Goal: Use online tool/utility

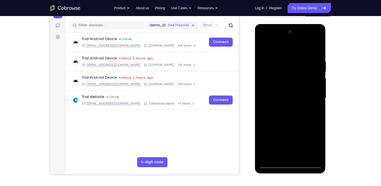
click at [288, 165] on div at bounding box center [290, 98] width 63 height 140
click at [312, 144] on div at bounding box center [290, 98] width 63 height 140
click at [297, 48] on div at bounding box center [290, 98] width 63 height 140
click at [309, 99] on div at bounding box center [290, 98] width 63 height 140
click at [285, 107] on div at bounding box center [290, 98] width 63 height 140
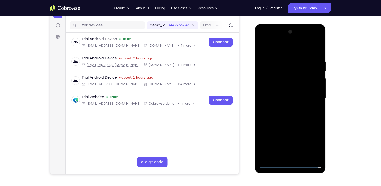
click at [285, 93] on div at bounding box center [290, 98] width 63 height 140
click at [282, 87] on div at bounding box center [290, 98] width 63 height 140
click at [278, 95] on div at bounding box center [290, 98] width 63 height 140
click at [297, 113] on div at bounding box center [290, 98] width 63 height 140
click at [303, 112] on div at bounding box center [290, 98] width 63 height 140
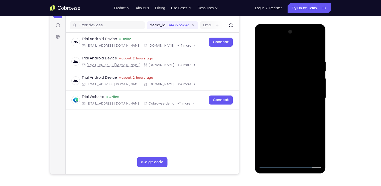
click at [296, 116] on div at bounding box center [290, 98] width 63 height 140
click at [318, 48] on div at bounding box center [290, 98] width 63 height 140
drag, startPoint x: 288, startPoint y: 95, endPoint x: 287, endPoint y: 81, distance: 13.8
click at [287, 81] on div at bounding box center [290, 98] width 63 height 140
click at [304, 157] on div at bounding box center [290, 98] width 63 height 140
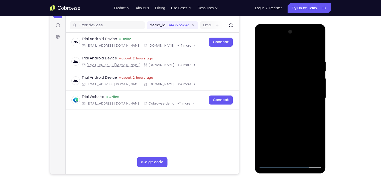
click at [301, 125] on div at bounding box center [290, 98] width 63 height 140
click at [309, 92] on div at bounding box center [290, 98] width 63 height 140
click at [317, 39] on div at bounding box center [290, 98] width 63 height 140
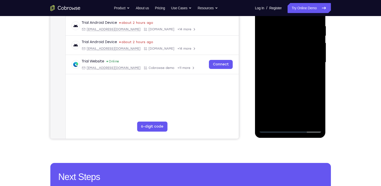
scroll to position [95, 0]
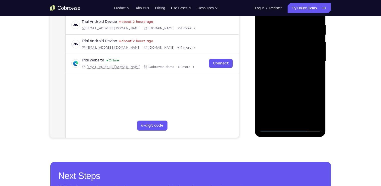
click at [305, 98] on div at bounding box center [290, 61] width 63 height 140
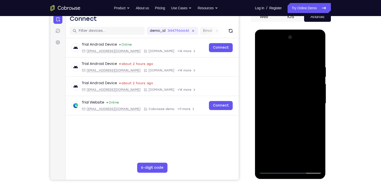
scroll to position [48, 0]
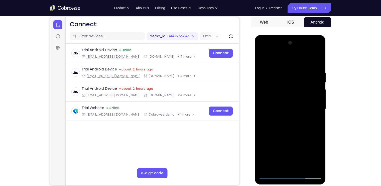
drag, startPoint x: 278, startPoint y: 69, endPoint x: 287, endPoint y: 104, distance: 36.2
click at [287, 104] on div at bounding box center [290, 109] width 63 height 140
click at [315, 57] on div at bounding box center [290, 109] width 63 height 140
click at [313, 117] on div at bounding box center [290, 109] width 63 height 140
click at [297, 104] on div at bounding box center [290, 109] width 63 height 140
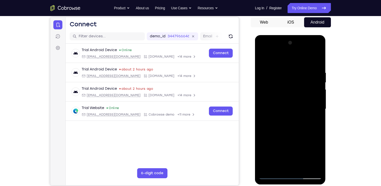
click at [318, 51] on div at bounding box center [290, 109] width 63 height 140
click at [303, 142] on div at bounding box center [290, 109] width 63 height 140
click at [311, 122] on div at bounding box center [290, 109] width 63 height 140
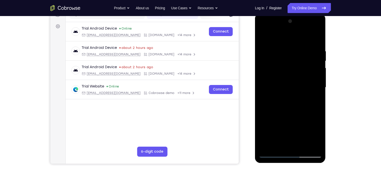
scroll to position [109, 0]
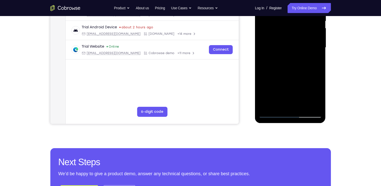
click at [268, 112] on div at bounding box center [290, 47] width 63 height 140
drag, startPoint x: 306, startPoint y: 101, endPoint x: 310, endPoint y: 55, distance: 46.7
click at [310, 55] on div at bounding box center [290, 47] width 63 height 140
click at [296, 107] on div at bounding box center [290, 47] width 63 height 140
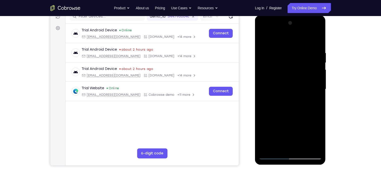
scroll to position [68, 0]
click at [271, 157] on div at bounding box center [290, 89] width 63 height 140
click at [317, 148] on div at bounding box center [290, 89] width 63 height 140
drag, startPoint x: 296, startPoint y: 123, endPoint x: 300, endPoint y: 87, distance: 36.3
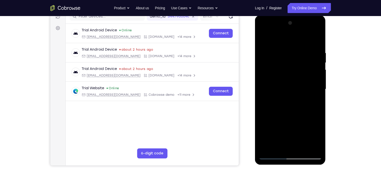
click at [300, 87] on div at bounding box center [290, 89] width 63 height 140
click at [261, 145] on div at bounding box center [290, 89] width 63 height 140
click at [262, 150] on div at bounding box center [290, 89] width 63 height 140
click at [263, 149] on div at bounding box center [290, 89] width 63 height 140
drag, startPoint x: 300, startPoint y: 75, endPoint x: 294, endPoint y: 150, distance: 75.4
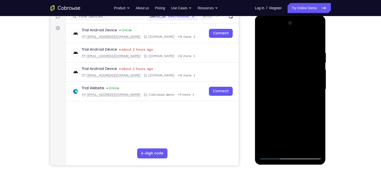
click at [294, 150] on div at bounding box center [290, 89] width 63 height 140
drag, startPoint x: 297, startPoint y: 104, endPoint x: 298, endPoint y: 114, distance: 10.6
click at [298, 114] on div at bounding box center [290, 89] width 63 height 140
click at [297, 126] on div at bounding box center [290, 89] width 63 height 140
drag, startPoint x: 299, startPoint y: 134, endPoint x: 301, endPoint y: 88, distance: 46.4
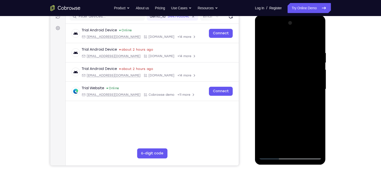
click at [301, 88] on div at bounding box center [290, 89] width 63 height 140
drag, startPoint x: 304, startPoint y: 109, endPoint x: 303, endPoint y: 53, distance: 56.1
click at [303, 53] on div at bounding box center [290, 89] width 63 height 140
drag, startPoint x: 306, startPoint y: 103, endPoint x: 297, endPoint y: 55, distance: 48.4
click at [297, 55] on div at bounding box center [290, 89] width 63 height 140
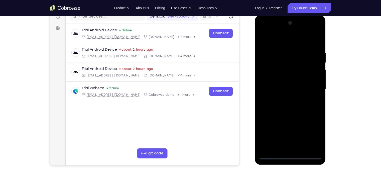
drag, startPoint x: 317, startPoint y: 132, endPoint x: 315, endPoint y: 114, distance: 18.9
click at [315, 114] on div at bounding box center [290, 89] width 63 height 140
drag, startPoint x: 306, startPoint y: 123, endPoint x: 299, endPoint y: 78, distance: 45.1
click at [299, 78] on div at bounding box center [290, 89] width 63 height 140
drag, startPoint x: 300, startPoint y: 97, endPoint x: 297, endPoint y: 68, distance: 29.2
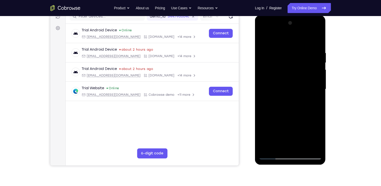
click at [297, 68] on div at bounding box center [290, 89] width 63 height 140
drag, startPoint x: 309, startPoint y: 127, endPoint x: 308, endPoint y: 82, distance: 45.6
click at [308, 82] on div at bounding box center [290, 89] width 63 height 140
drag, startPoint x: 308, startPoint y: 112, endPoint x: 305, endPoint y: 60, distance: 51.9
click at [305, 60] on div at bounding box center [290, 89] width 63 height 140
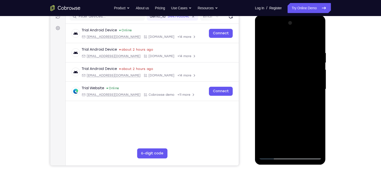
drag, startPoint x: 307, startPoint y: 96, endPoint x: 306, endPoint y: 56, distance: 40.1
click at [306, 56] on div at bounding box center [290, 89] width 63 height 140
drag, startPoint x: 281, startPoint y: 74, endPoint x: 279, endPoint y: 63, distance: 11.7
click at [279, 63] on div at bounding box center [290, 89] width 63 height 140
drag, startPoint x: 291, startPoint y: 99, endPoint x: 288, endPoint y: 62, distance: 36.4
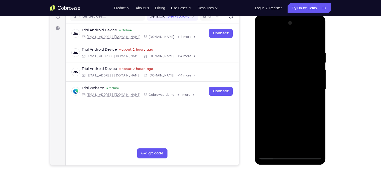
click at [288, 62] on div at bounding box center [290, 89] width 63 height 140
drag, startPoint x: 303, startPoint y: 113, endPoint x: 300, endPoint y: 75, distance: 38.7
click at [300, 75] on div at bounding box center [290, 89] width 63 height 140
drag, startPoint x: 310, startPoint y: 116, endPoint x: 307, endPoint y: 66, distance: 50.4
click at [307, 66] on div at bounding box center [290, 89] width 63 height 140
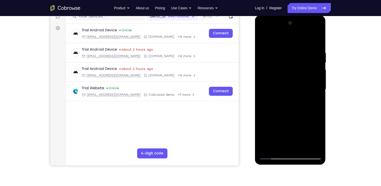
click at [268, 122] on div at bounding box center [290, 89] width 63 height 140
drag, startPoint x: 303, startPoint y: 135, endPoint x: 301, endPoint y: 82, distance: 53.4
click at [301, 82] on div at bounding box center [290, 89] width 63 height 140
drag, startPoint x: 303, startPoint y: 108, endPoint x: 290, endPoint y: 66, distance: 43.7
click at [290, 66] on div at bounding box center [290, 89] width 63 height 140
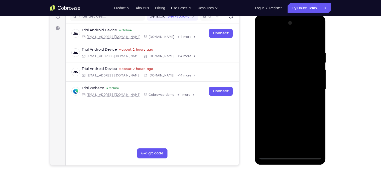
click at [319, 96] on div at bounding box center [290, 89] width 63 height 140
click at [317, 39] on div at bounding box center [290, 89] width 63 height 140
click at [307, 147] on div at bounding box center [290, 89] width 63 height 140
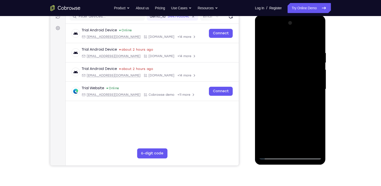
click at [317, 147] on div at bounding box center [290, 89] width 63 height 140
